Goal: Task Accomplishment & Management: Use online tool/utility

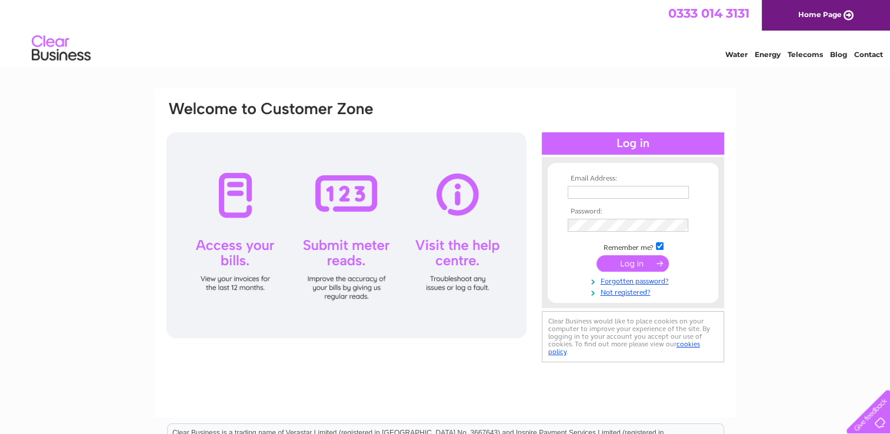
type input "[EMAIL_ADDRESS][DOMAIN_NAME]"
click at [629, 265] on input "submit" at bounding box center [632, 263] width 72 height 16
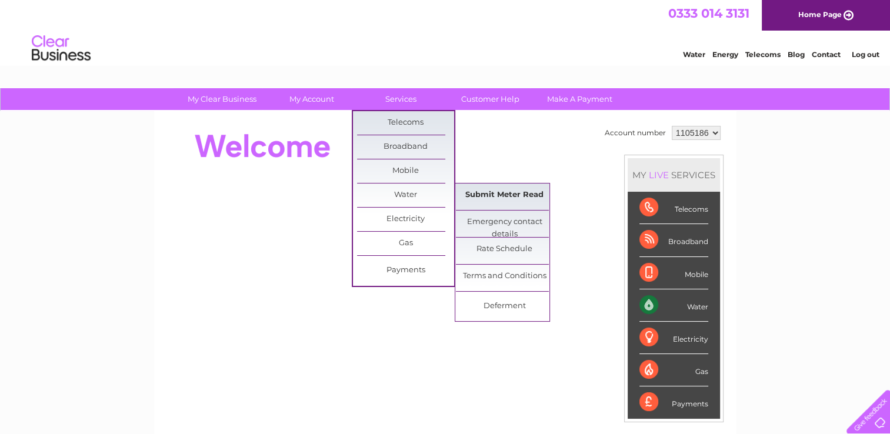
click at [515, 194] on link "Submit Meter Read" at bounding box center [504, 195] width 97 height 24
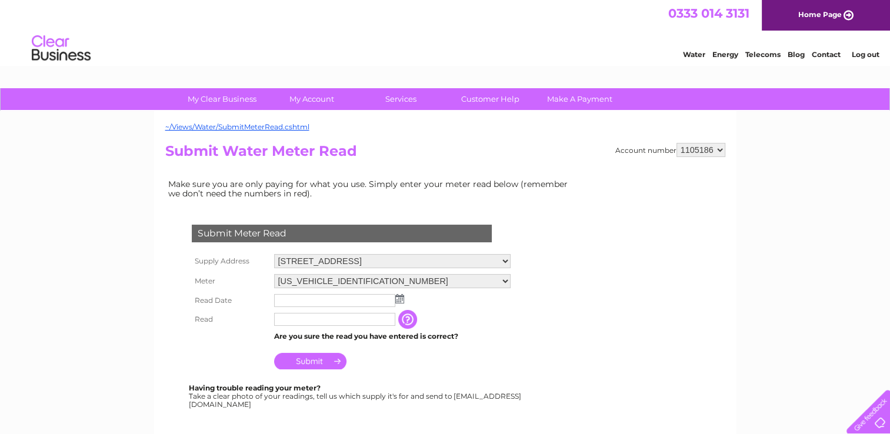
click at [402, 298] on img at bounding box center [399, 298] width 9 height 9
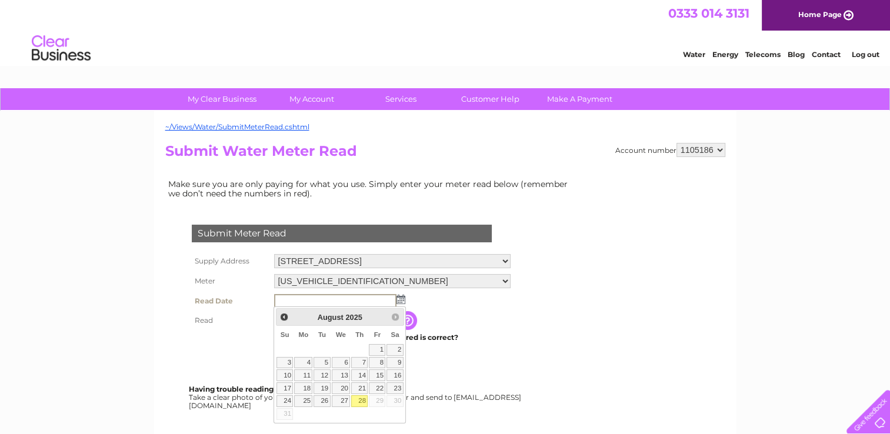
click at [362, 401] on link "28" at bounding box center [359, 401] width 16 height 12
type input "2025/08/28"
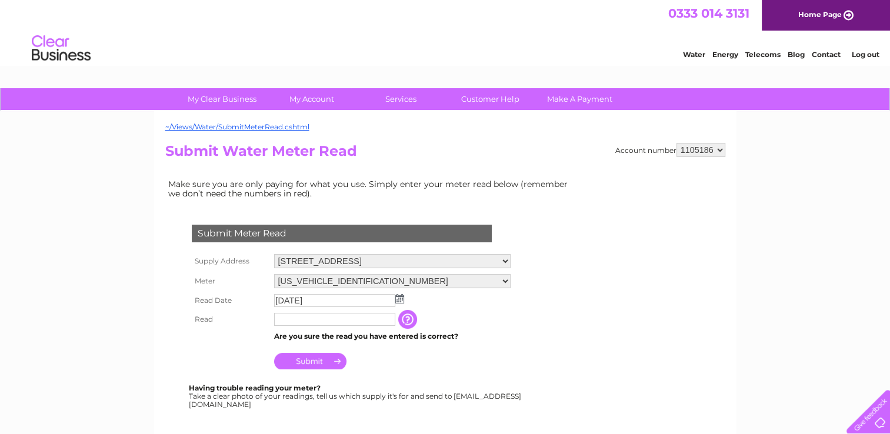
click at [289, 320] on input "text" at bounding box center [334, 319] width 121 height 13
type input "1851"
click at [321, 359] on input "Submit" at bounding box center [310, 362] width 72 height 16
